Goal: Navigation & Orientation: Find specific page/section

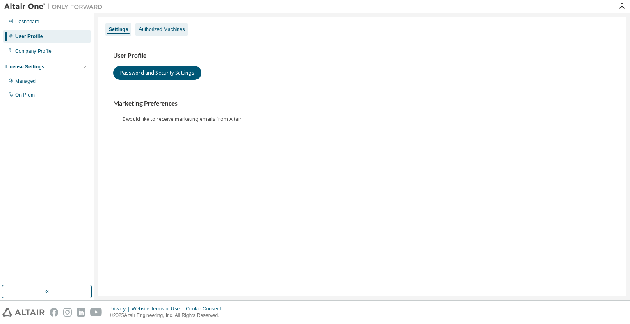
click at [148, 32] on div "Authorized Machines" at bounding box center [162, 29] width 46 height 7
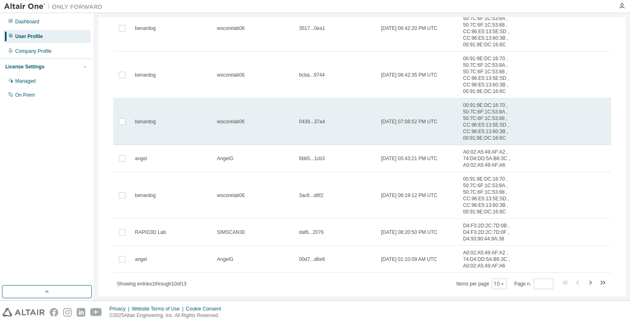
scroll to position [191, 0]
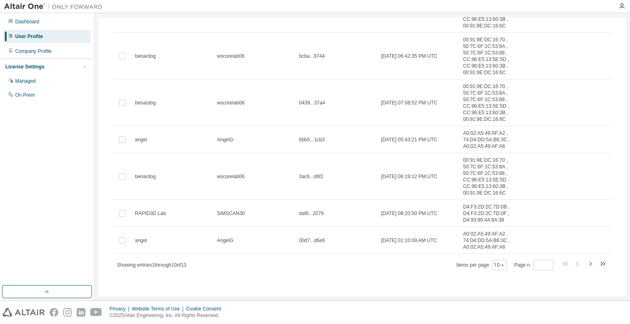
click at [588, 264] on icon "button" at bounding box center [590, 264] width 10 height 10
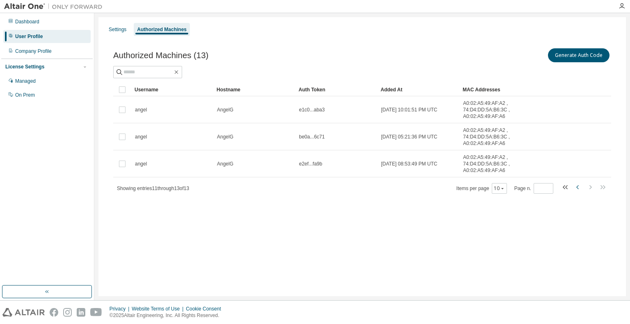
click at [580, 187] on icon "button" at bounding box center [578, 187] width 10 height 10
type input "*"
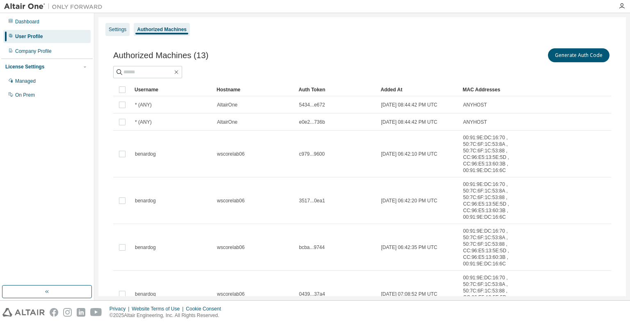
click at [122, 32] on div "Settings" at bounding box center [118, 29] width 18 height 7
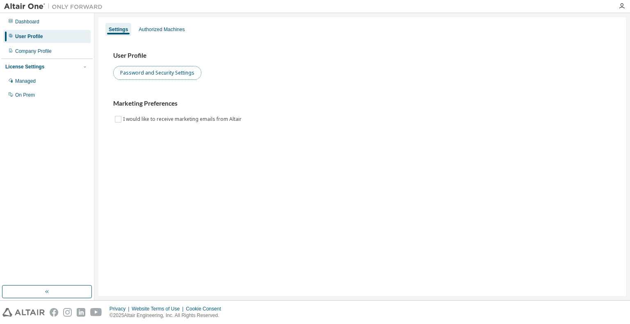
click at [154, 77] on button "Password and Security Settings" at bounding box center [157, 73] width 88 height 14
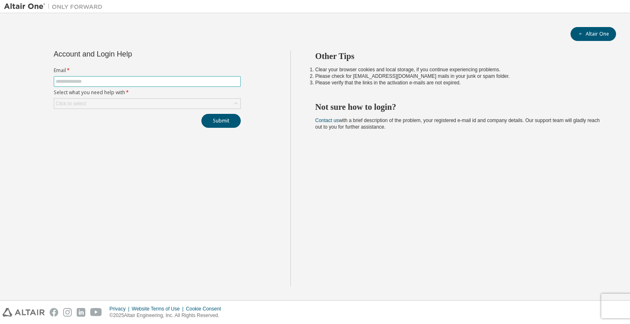
click at [188, 77] on span at bounding box center [147, 81] width 187 height 11
click at [189, 80] on input "text" at bounding box center [147, 81] width 183 height 7
drag, startPoint x: 65, startPoint y: 143, endPoint x: 67, endPoint y: 115, distance: 28.4
click at [64, 143] on div "Account and Login Help Email * Select what you need help with * Click to select…" at bounding box center [147, 169] width 286 height 236
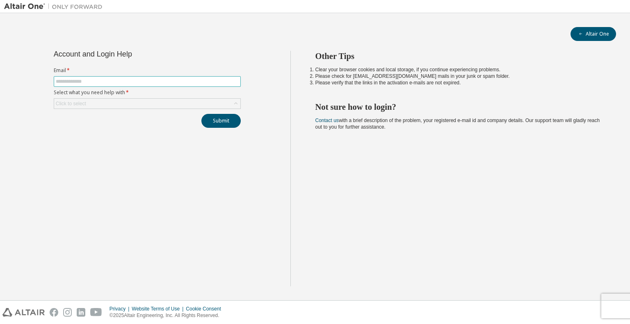
click at [82, 84] on input "text" at bounding box center [147, 81] width 183 height 7
click at [55, 118] on div "Submit" at bounding box center [147, 121] width 187 height 14
click at [76, 83] on input "text" at bounding box center [147, 81] width 183 height 7
type input "**********"
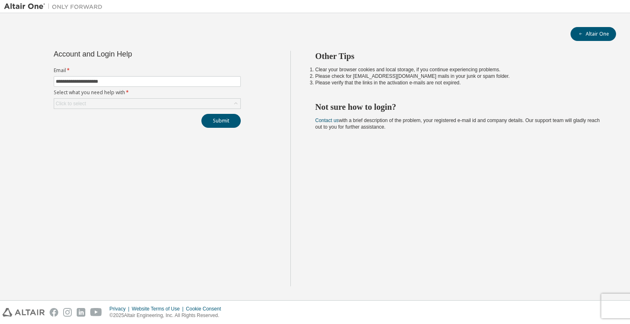
click at [145, 91] on label "Select what you need help with *" at bounding box center [147, 92] width 187 height 7
click at [138, 108] on div "Click to select" at bounding box center [147, 104] width 186 height 10
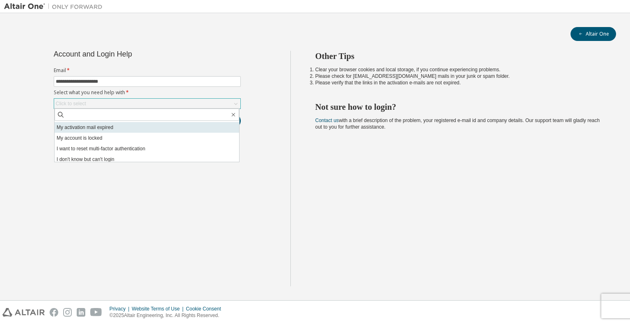
scroll to position [23, 0]
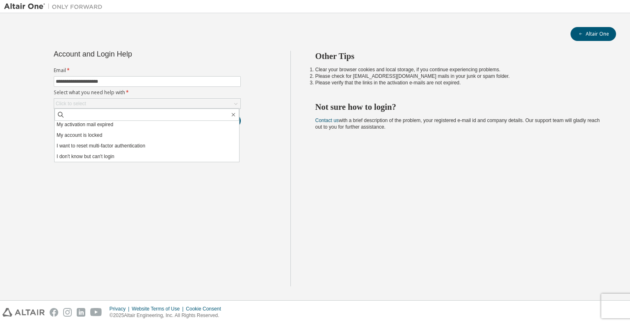
click at [116, 193] on div "**********" at bounding box center [147, 169] width 286 height 236
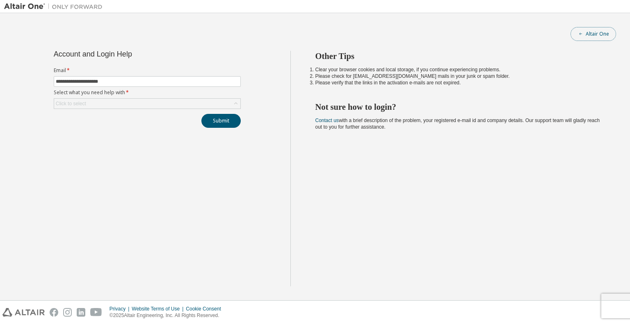
click at [594, 33] on button "Altair One" at bounding box center [593, 34] width 46 height 14
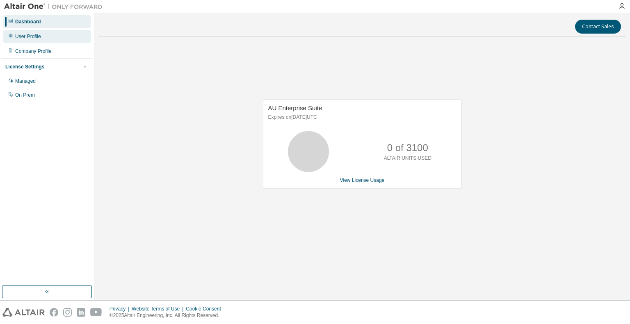
click at [32, 37] on div "User Profile" at bounding box center [28, 36] width 26 height 7
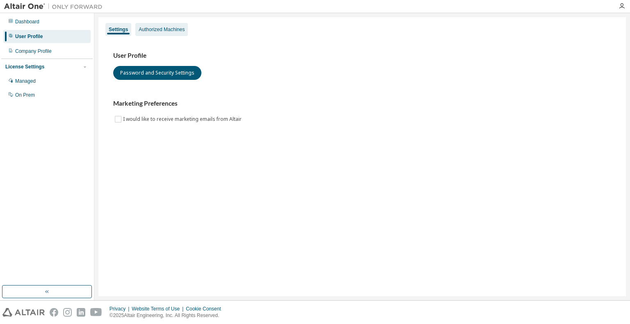
click at [146, 31] on div "Authorized Machines" at bounding box center [162, 29] width 46 height 7
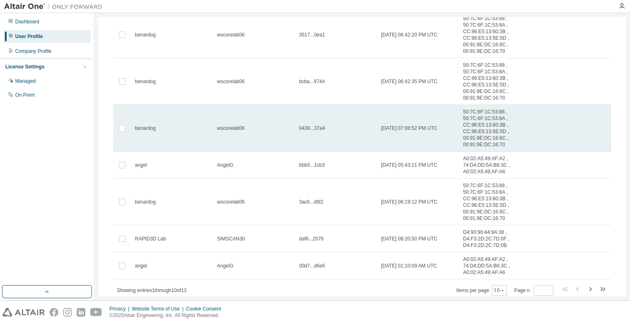
scroll to position [191, 0]
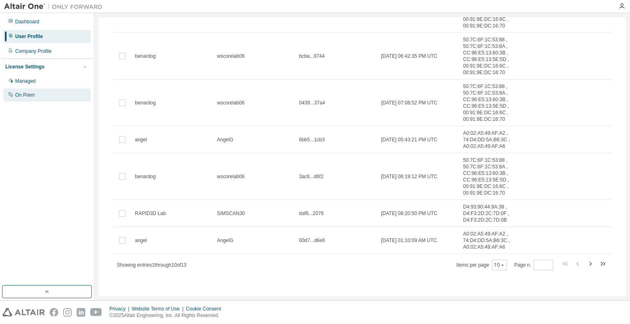
click at [36, 95] on div "On Prem" at bounding box center [46, 95] width 87 height 13
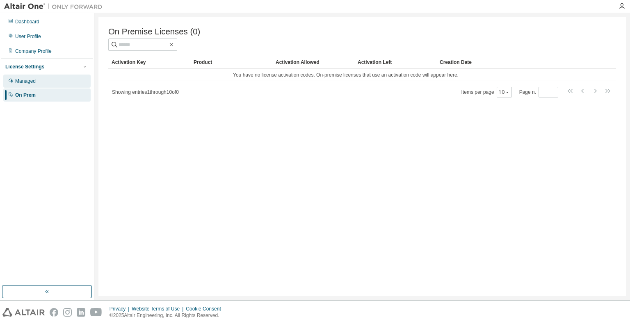
click at [34, 85] on div "Managed" at bounding box center [46, 81] width 87 height 13
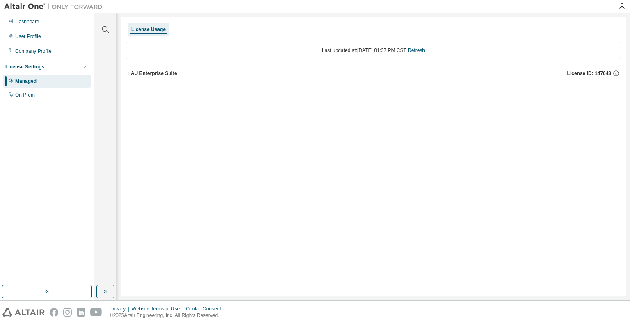
click at [127, 74] on icon "button" at bounding box center [128, 73] width 5 height 5
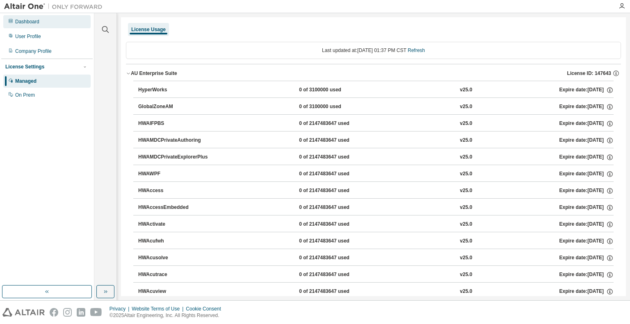
click at [28, 18] on div "Dashboard" at bounding box center [46, 21] width 87 height 13
